Goal: Information Seeking & Learning: Learn about a topic

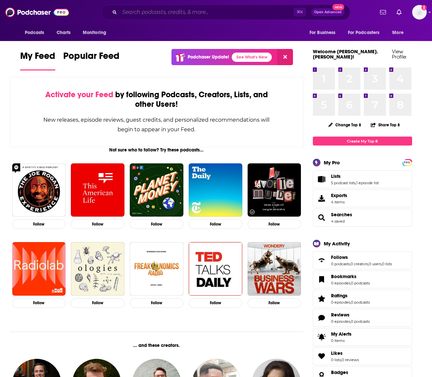
click at [250, 15] on input "Search podcasts, credits, & more..." at bounding box center [206, 12] width 174 height 11
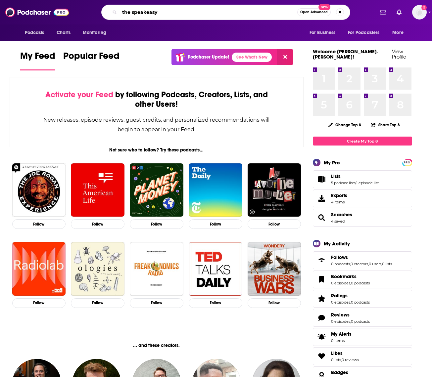
type input "the speakeasy"
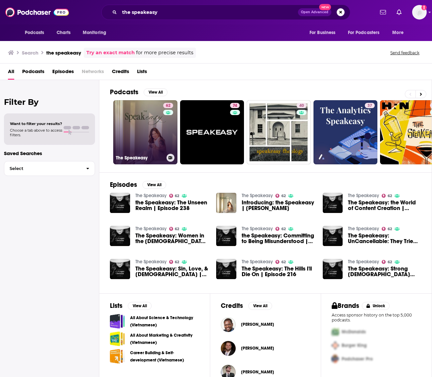
click at [149, 128] on link "62 The Speakeasy" at bounding box center [145, 132] width 64 height 64
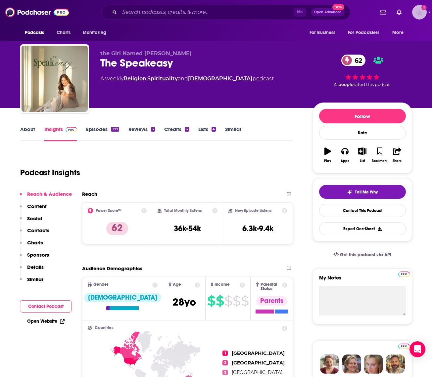
click at [417, 17] on img "Logged in as heidi.egloff" at bounding box center [419, 12] width 15 height 15
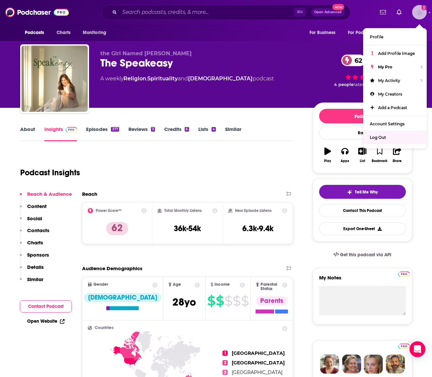
click at [381, 135] on span "Log Out" at bounding box center [378, 137] width 16 height 5
